Goal: Register for event/course

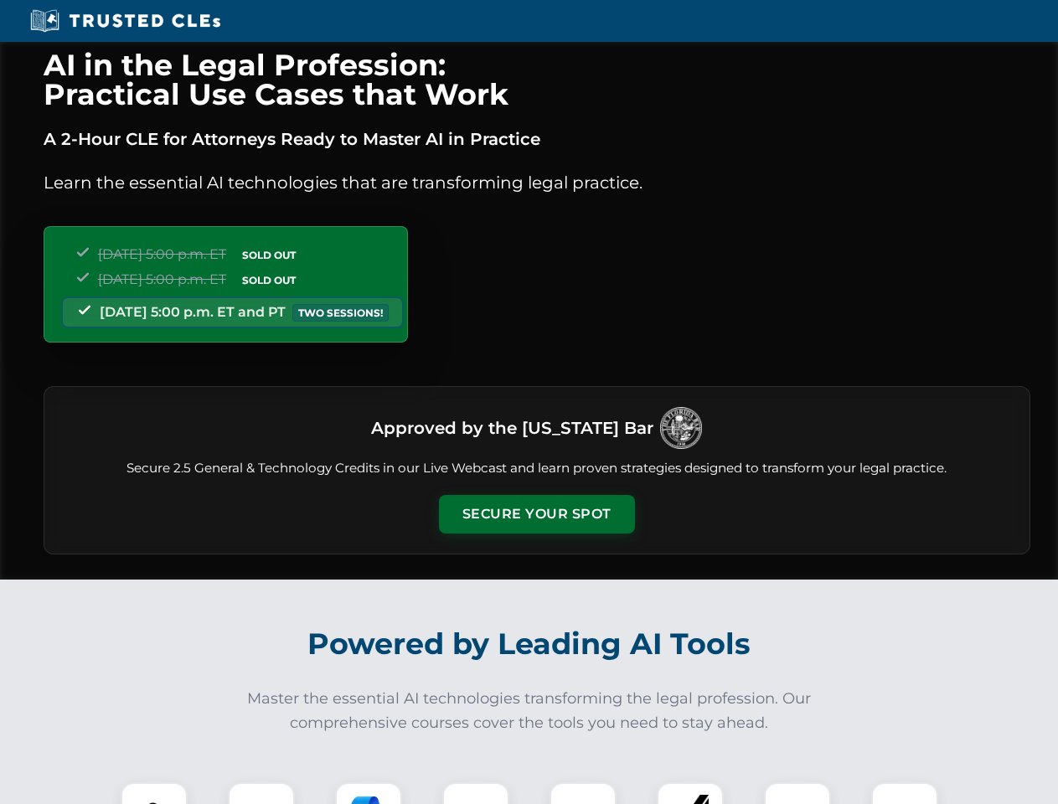
click at [536, 514] on button "Secure Your Spot" at bounding box center [537, 514] width 196 height 39
click at [154, 793] on img at bounding box center [154, 815] width 49 height 49
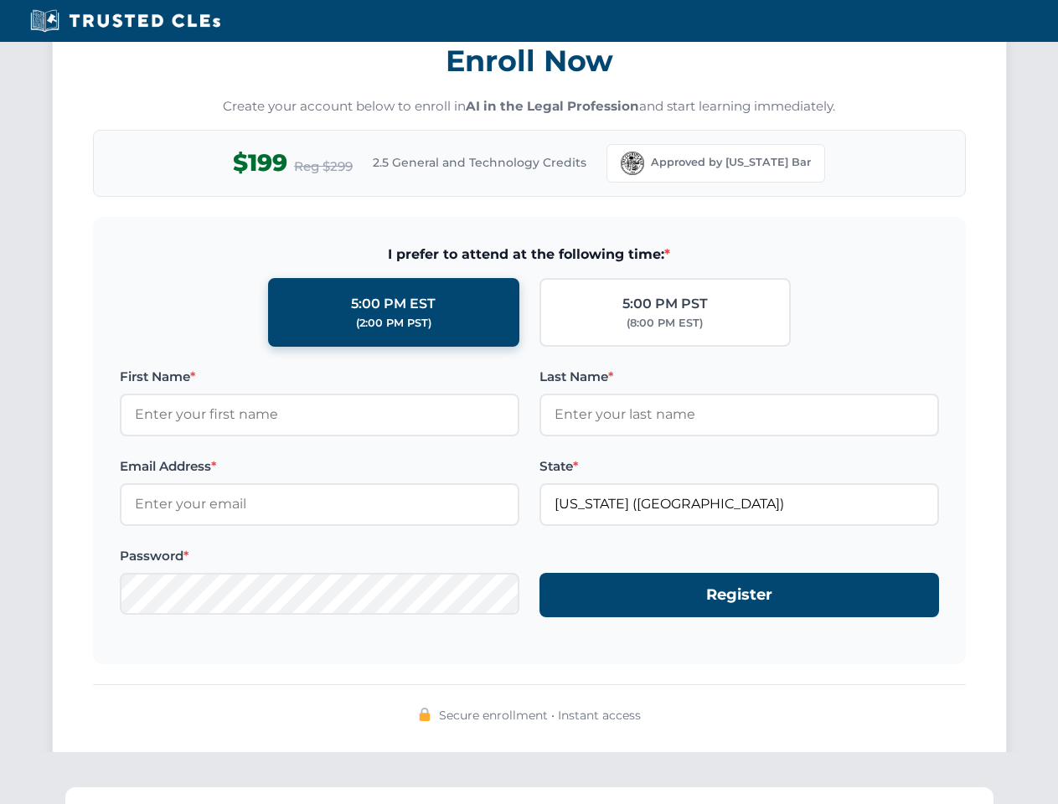
scroll to position [1644, 0]
